Goal: Information Seeking & Learning: Find specific page/section

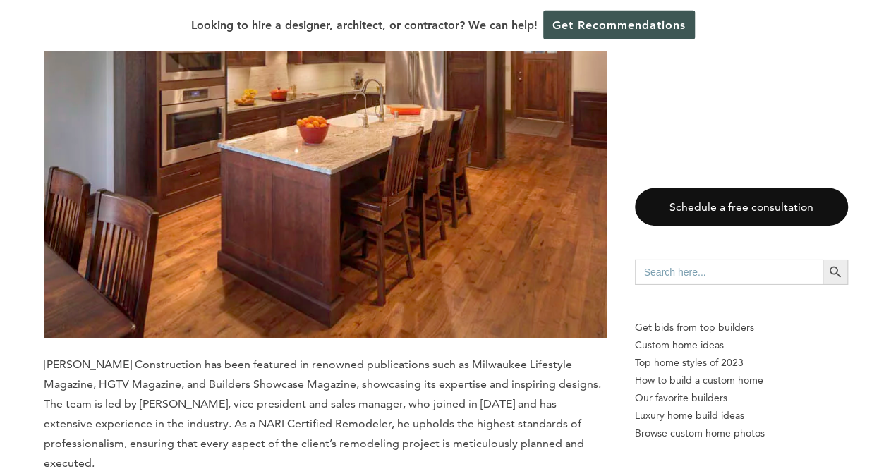
scroll to position [3179, 0]
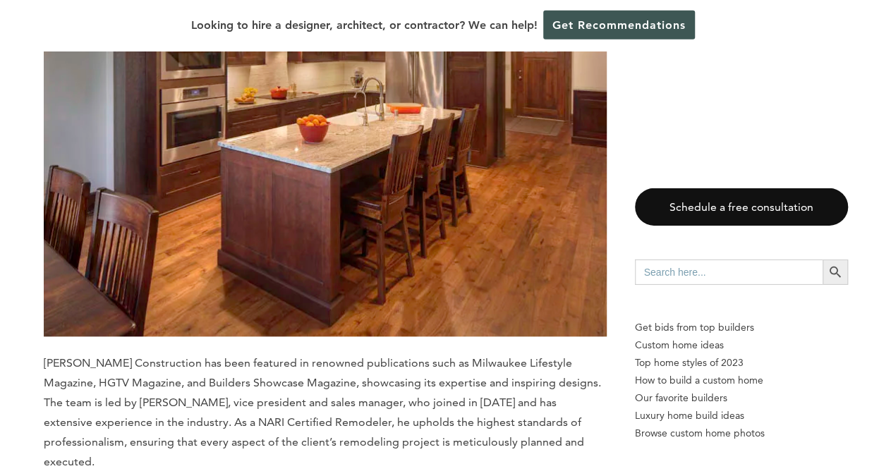
click at [661, 272] on input "Search for:" at bounding box center [729, 272] width 188 height 25
type input "northeast wi"
click at [823, 260] on button "Search Button" at bounding box center [835, 272] width 25 height 25
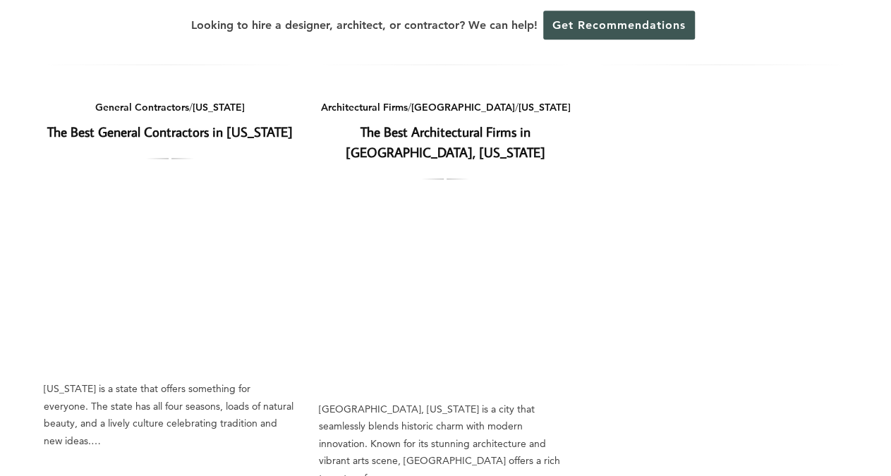
scroll to position [1022, 0]
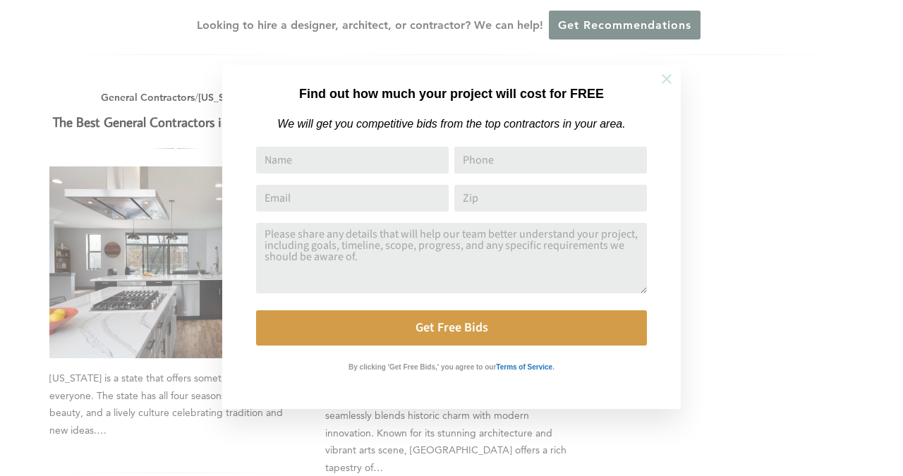
click at [667, 80] on icon at bounding box center [667, 79] width 10 height 10
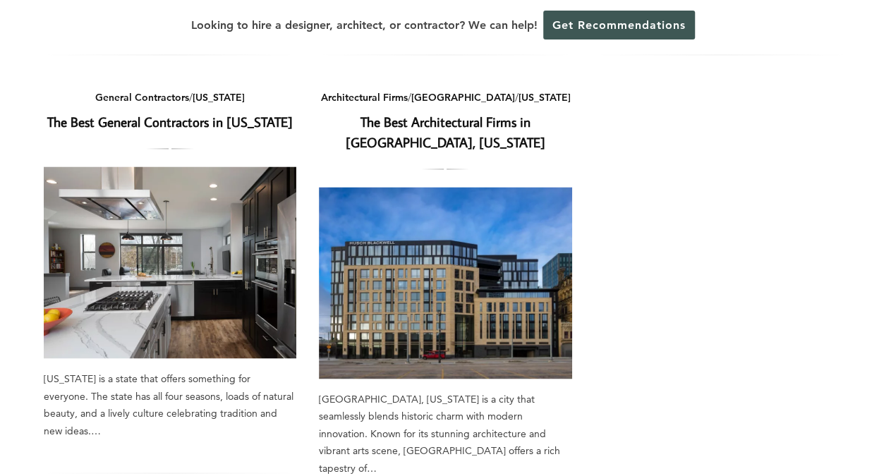
click at [163, 276] on img at bounding box center [170, 262] width 253 height 192
click at [180, 128] on link "The Best General Contractors in Wisconsin" at bounding box center [169, 122] width 245 height 18
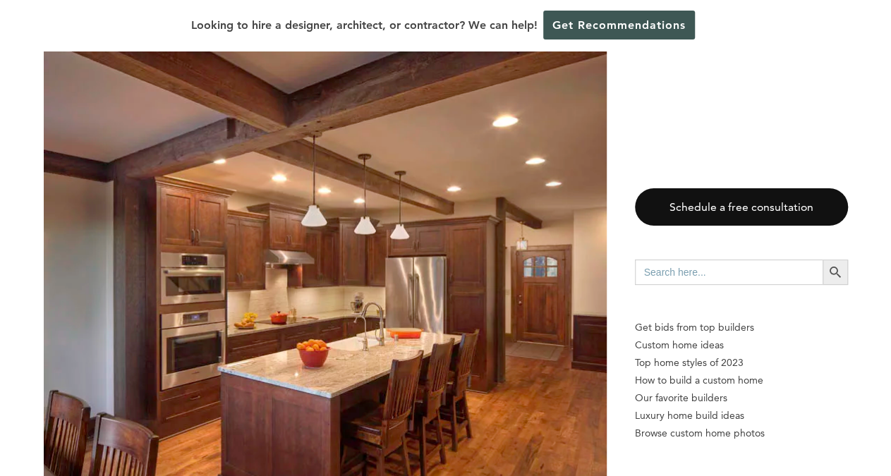
scroll to position [2966, 0]
